Goal: Information Seeking & Learning: Find specific fact

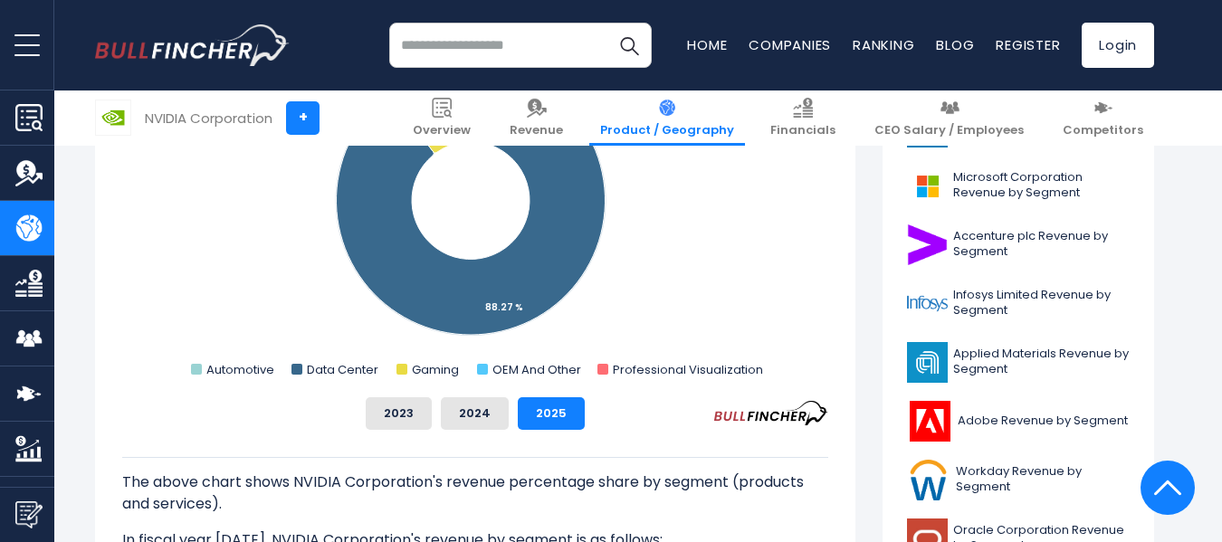
scroll to position [1086, 0]
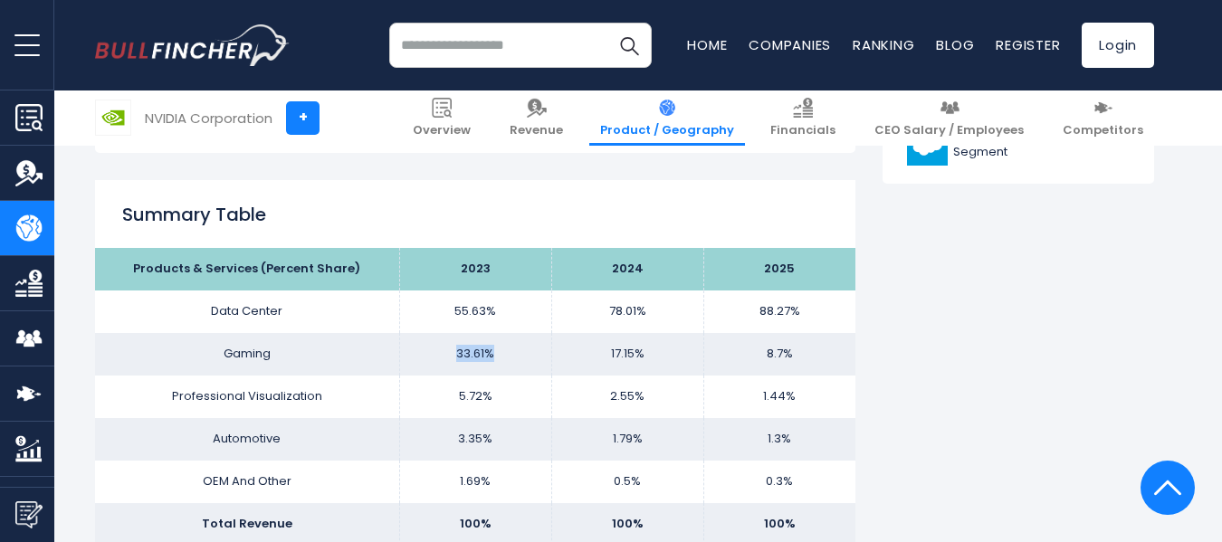
drag, startPoint x: 503, startPoint y: 356, endPoint x: 432, endPoint y: 363, distance: 71.9
click at [432, 363] on td "33.61%" at bounding box center [475, 354] width 152 height 43
click at [442, 346] on td "33.61%" at bounding box center [475, 354] width 152 height 43
drag, startPoint x: 448, startPoint y: 346, endPoint x: 496, endPoint y: 349, distance: 48.1
click at [496, 349] on td "33.61%" at bounding box center [475, 354] width 152 height 43
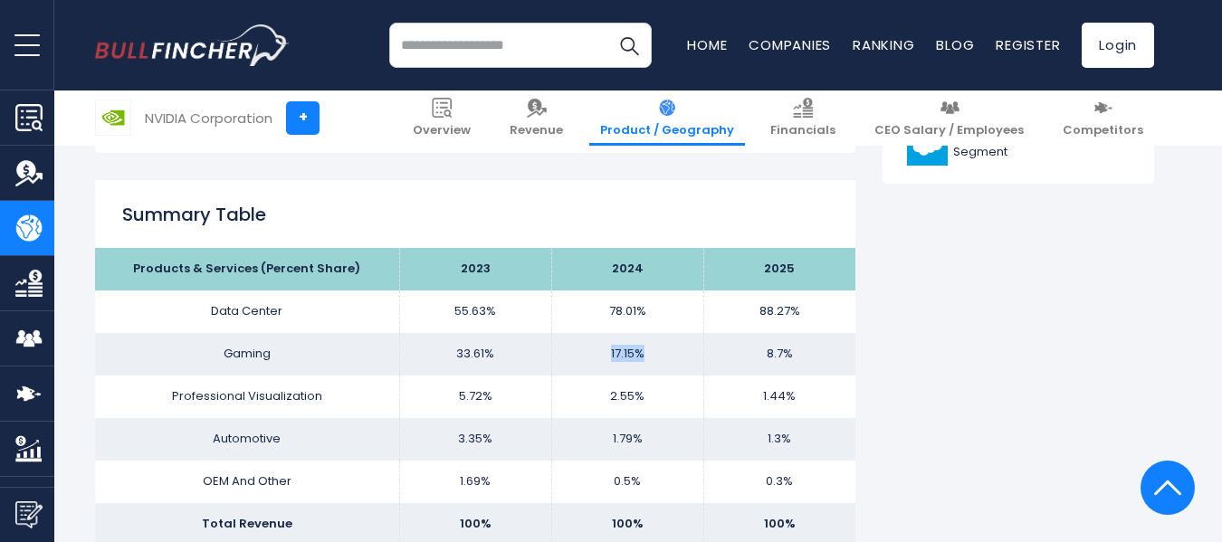
drag, startPoint x: 607, startPoint y: 358, endPoint x: 658, endPoint y: 360, distance: 50.7
click at [658, 360] on td "17.15%" at bounding box center [627, 354] width 152 height 43
click at [656, 360] on td "17.15%" at bounding box center [627, 354] width 152 height 43
click at [655, 350] on td "17.15%" at bounding box center [627, 354] width 152 height 43
click at [669, 307] on td "78.01%" at bounding box center [627, 312] width 152 height 43
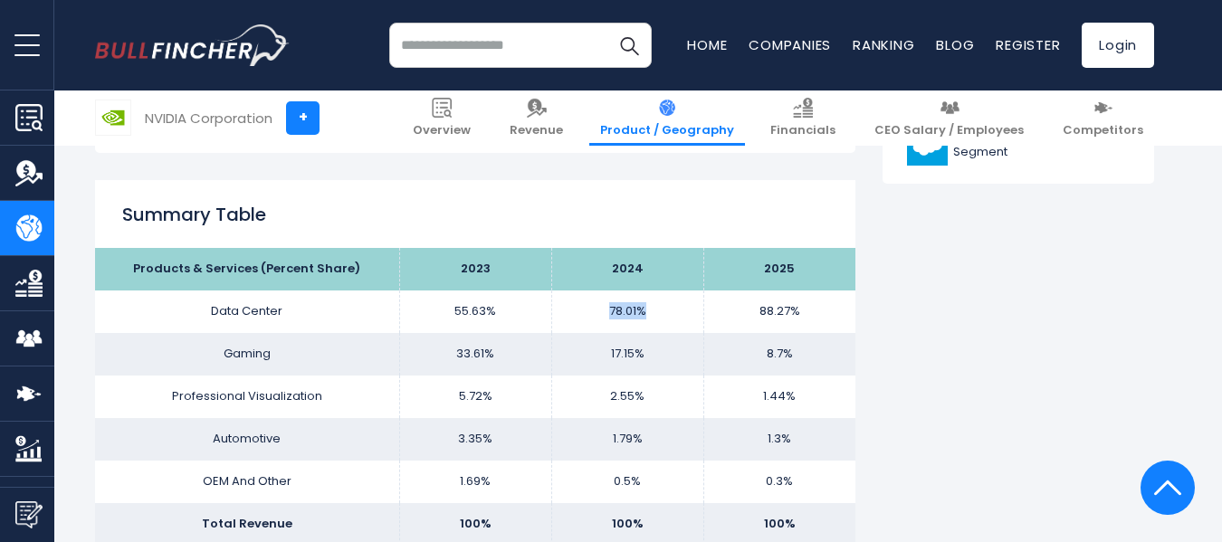
drag, startPoint x: 662, startPoint y: 303, endPoint x: 589, endPoint y: 311, distance: 72.9
click at [589, 311] on td "78.01%" at bounding box center [627, 312] width 152 height 43
click at [596, 313] on td "78.01%" at bounding box center [627, 312] width 152 height 43
drag, startPoint x: 666, startPoint y: 313, endPoint x: 580, endPoint y: 313, distance: 86.0
click at [580, 313] on td "78.01%" at bounding box center [627, 312] width 152 height 43
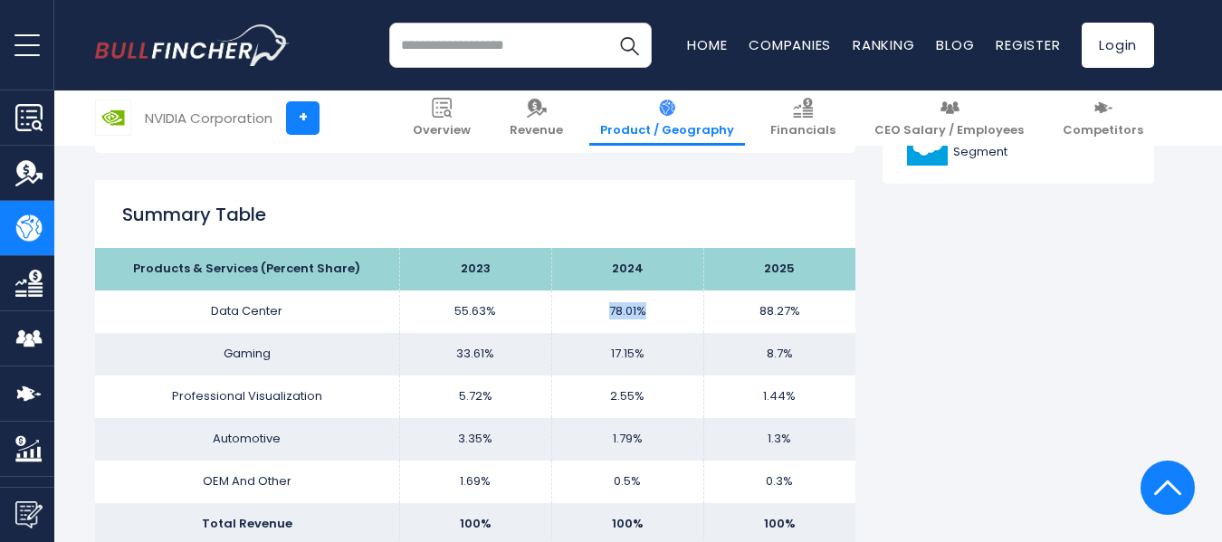
click at [597, 310] on td "78.01%" at bounding box center [627, 312] width 152 height 43
drag, startPoint x: 821, startPoint y: 318, endPoint x: 720, endPoint y: 332, distance: 101.5
click at [686, 325] on tr "Data Center 55.63% 78.01% 88.27%" at bounding box center [475, 312] width 760 height 43
click at [836, 312] on td "88.27%" at bounding box center [779, 312] width 152 height 43
drag, startPoint x: 601, startPoint y: 346, endPoint x: 644, endPoint y: 358, distance: 44.1
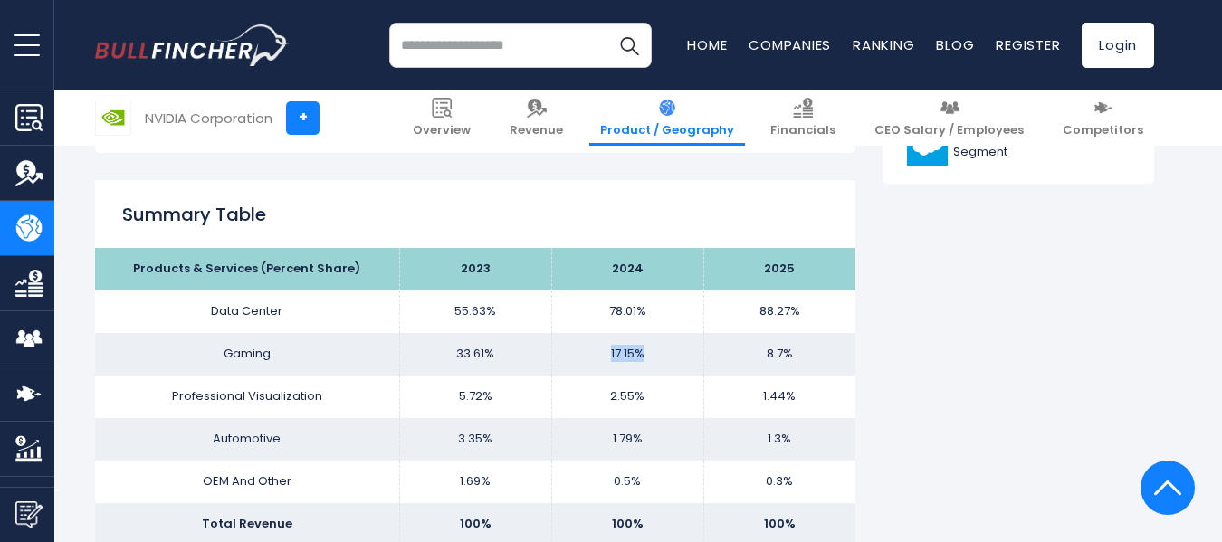
click at [644, 358] on td "17.15%" at bounding box center [627, 354] width 152 height 43
drag, startPoint x: 755, startPoint y: 356, endPoint x: 791, endPoint y: 356, distance: 36.2
click at [791, 356] on td "8.7%" at bounding box center [779, 354] width 152 height 43
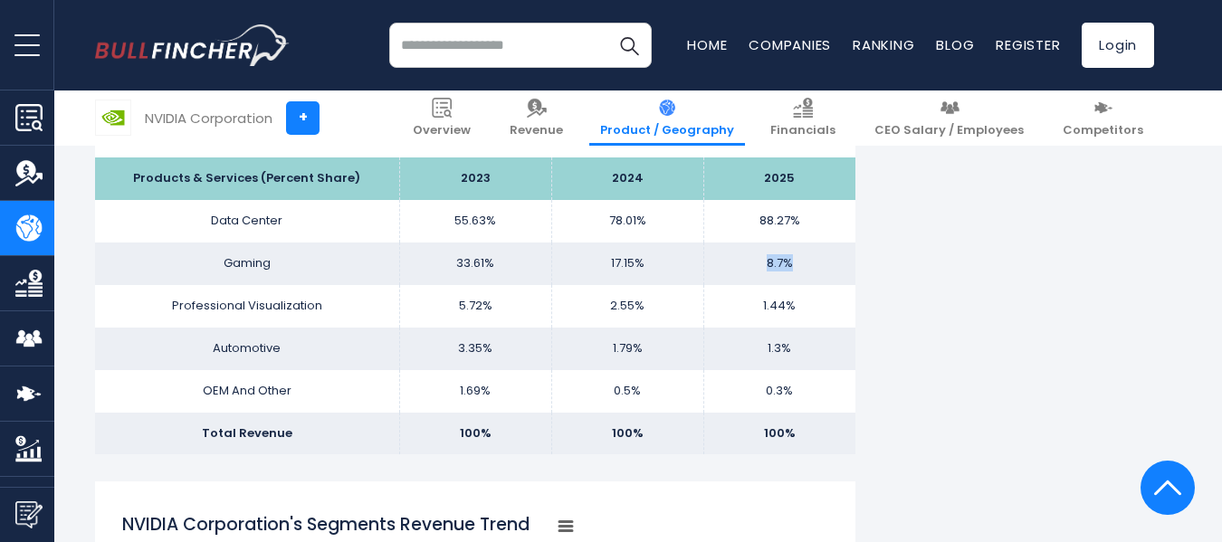
scroll to position [724, 0]
